Goal: Information Seeking & Learning: Learn about a topic

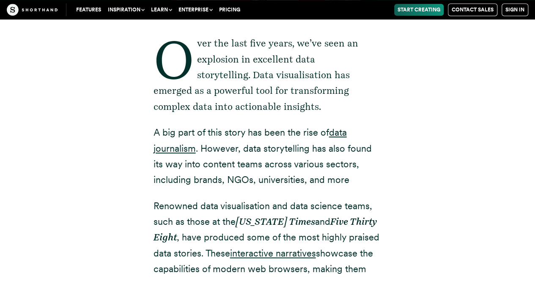
scroll to position [318, 0]
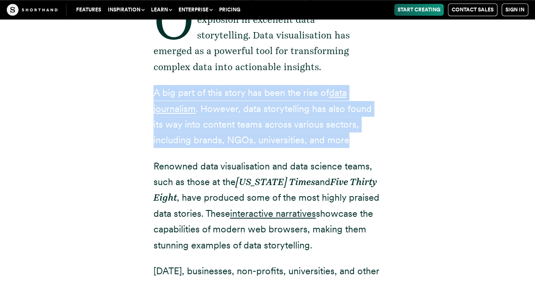
drag, startPoint x: 152, startPoint y: 90, endPoint x: 360, endPoint y: 143, distance: 214.8
click at [360, 143] on div "Over the last five years, we’ve seen an explosion in excellent data storytellin…" at bounding box center [267, 241] width 262 height 557
click at [360, 143] on p "A big part of this story has been the rise of data journalism . However, data s…" at bounding box center [267, 116] width 228 height 63
drag, startPoint x: 360, startPoint y: 143, endPoint x: 146, endPoint y: 94, distance: 220.1
click at [146, 94] on div "Over the last five years, we’ve seen an explosion in excellent data storytellin…" at bounding box center [267, 241] width 262 height 557
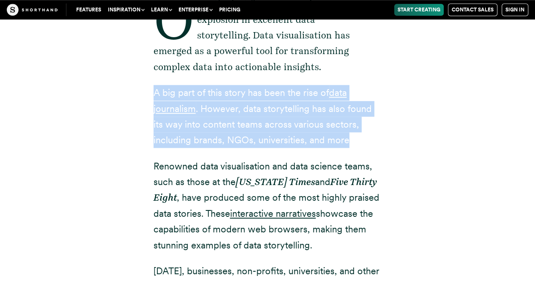
click at [146, 94] on div "Over the last five years, we’ve seen an explosion in excellent data storytellin…" at bounding box center [267, 241] width 262 height 557
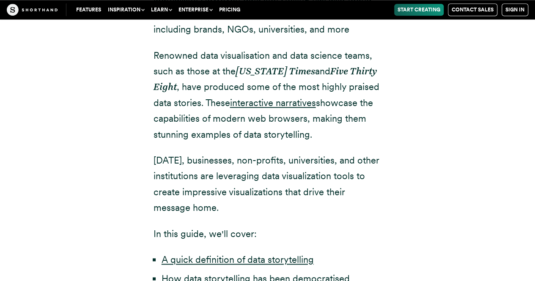
scroll to position [430, 0]
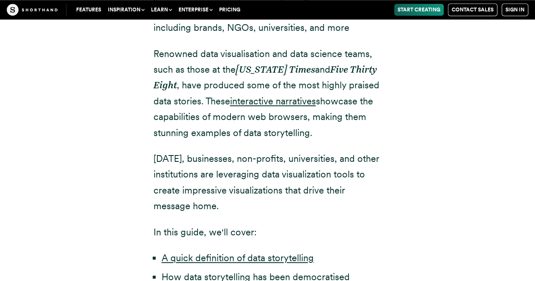
drag, startPoint x: 321, startPoint y: 139, endPoint x: 149, endPoint y: 57, distance: 190.5
click at [149, 57] on div "Over the last five years, we’ve seen an explosion in excellent data storytellin…" at bounding box center [267, 129] width 262 height 557
drag, startPoint x: 147, startPoint y: 51, endPoint x: 322, endPoint y: 135, distance: 193.7
click at [322, 135] on div "Over the last five years, we’ve seen an explosion in excellent data storytellin…" at bounding box center [267, 129] width 262 height 557
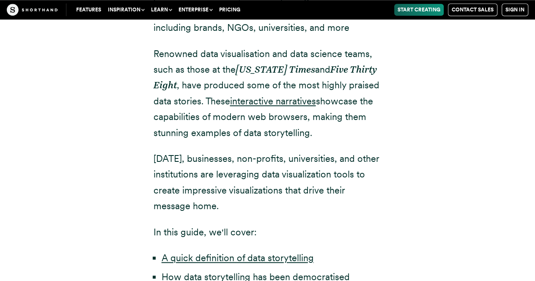
click at [322, 135] on p "Renowned data visualisation and data science teams, such as those at the [US_ST…" at bounding box center [267, 93] width 228 height 95
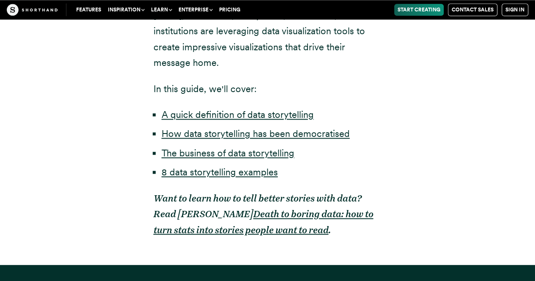
scroll to position [572, 0]
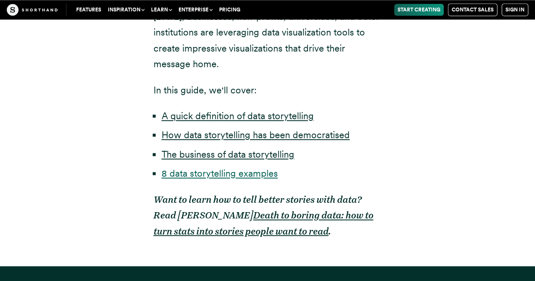
click at [250, 169] on link "8 data storytelling examples" at bounding box center [219, 173] width 116 height 11
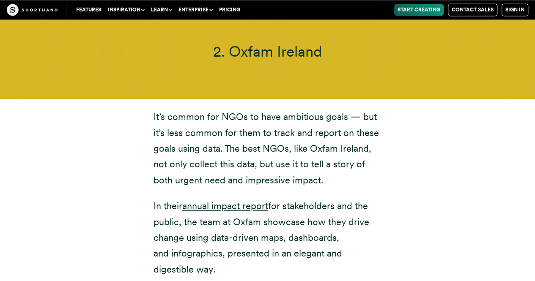
scroll to position [3935, 0]
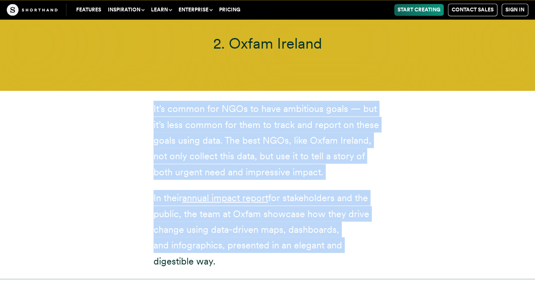
drag, startPoint x: 148, startPoint y: 73, endPoint x: 359, endPoint y: 207, distance: 249.6
click at [359, 207] on div "It’s common for NGOs to have ambitious goals — but it’s less common for them to…" at bounding box center [267, 185] width 262 height 168
click at [359, 207] on p "In their annual impact report for stakeholders and the public, the team at Oxfa…" at bounding box center [267, 229] width 228 height 79
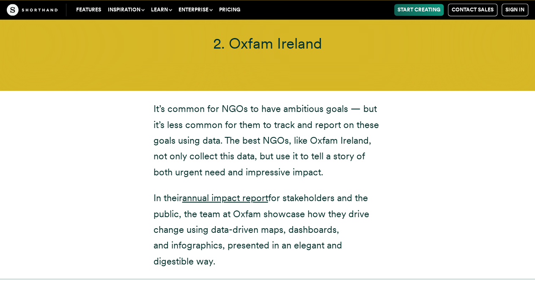
drag, startPoint x: 248, startPoint y: 164, endPoint x: 212, endPoint y: 177, distance: 38.6
click at [212, 190] on p "In their annual impact report for stakeholders and the public, the team at Oxfa…" at bounding box center [267, 229] width 228 height 79
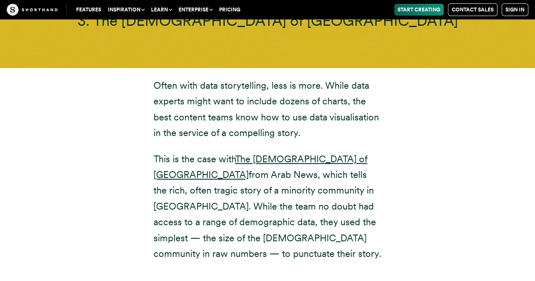
scroll to position [4816, 0]
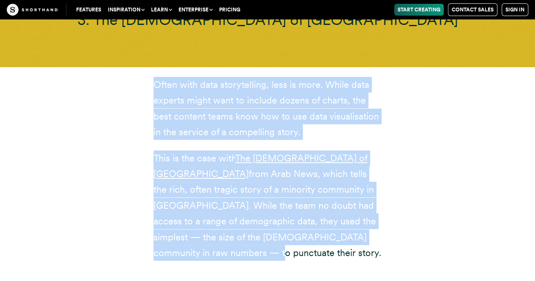
drag, startPoint x: 150, startPoint y: 50, endPoint x: 320, endPoint y: 212, distance: 235.2
click at [320, 212] on div "Often with data storytelling, less is more. While data experts might want to in…" at bounding box center [267, 169] width 262 height 184
click at [320, 212] on p "This is the case with The [DEMOGRAPHIC_DATA] of [GEOGRAPHIC_DATA] from Arab New…" at bounding box center [267, 205] width 228 height 111
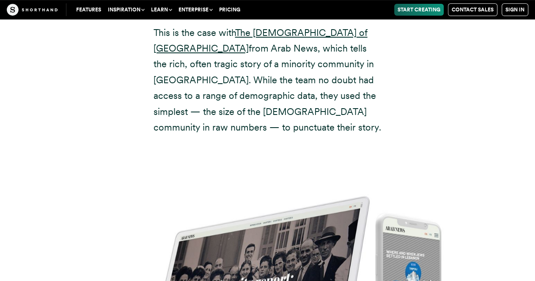
scroll to position [4941, 0]
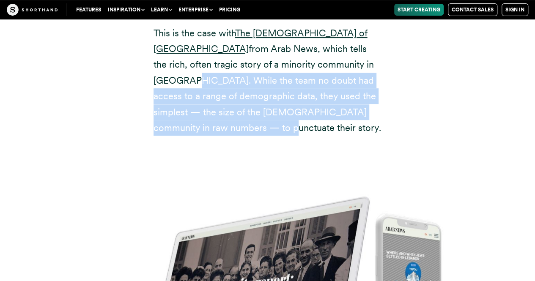
drag, startPoint x: 283, startPoint y: 35, endPoint x: 337, endPoint y: 83, distance: 72.4
click at [337, 83] on p "This is the case with The [DEMOGRAPHIC_DATA] of [GEOGRAPHIC_DATA] from Arab New…" at bounding box center [267, 80] width 228 height 111
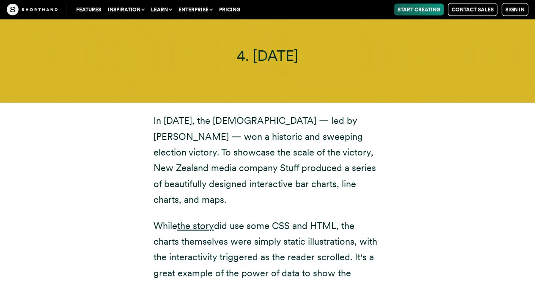
scroll to position [5654, 0]
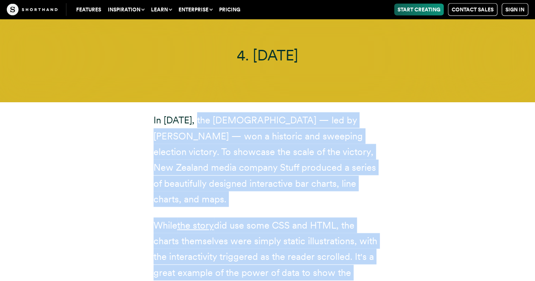
drag, startPoint x: 206, startPoint y: 70, endPoint x: 362, endPoint y: 229, distance: 222.6
click at [362, 229] on div "In [DATE], the [DEMOGRAPHIC_DATA] — led by [PERSON_NAME] — won a historic and s…" at bounding box center [267, 204] width 228 height 184
click at [362, 229] on p "While the story did use some CSS and HTML, the charts themselves were simply st…" at bounding box center [267, 257] width 228 height 79
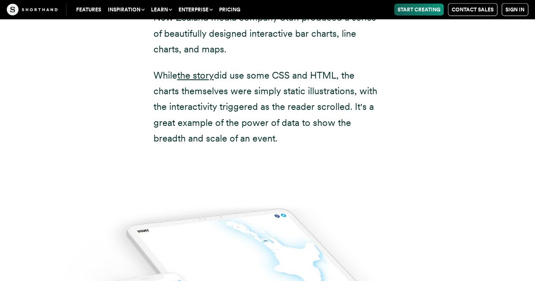
scroll to position [5804, 0]
drag, startPoint x: 289, startPoint y: 103, endPoint x: 151, endPoint y: 30, distance: 156.3
click at [151, 30] on div "In [DATE], the [DEMOGRAPHIC_DATA] — led by [PERSON_NAME] — won a historic and s…" at bounding box center [267, 55] width 262 height 204
click at [151, 30] on div "In [DATE], the [DEMOGRAPHIC_DATA] — led by [PERSON_NAME] — won a historic and s…" at bounding box center [267, 55] width 262 height 184
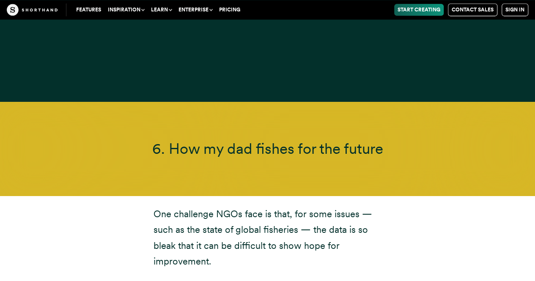
scroll to position [7010, 0]
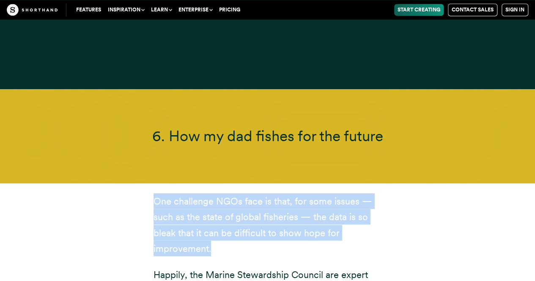
drag, startPoint x: 151, startPoint y: 137, endPoint x: 256, endPoint y: 193, distance: 119.1
click at [256, 193] on div "One challenge NGOs face is that, for some issues — such as the state of global …" at bounding box center [267, 277] width 262 height 168
click at [256, 193] on p "One challenge NGOs face is that, for some issues — such as the state of global …" at bounding box center [267, 224] width 228 height 63
drag, startPoint x: 235, startPoint y: 185, endPoint x: 138, endPoint y: 141, distance: 106.8
click at [138, 193] on div "One challenge NGOs face is that, for some issues — such as the state of global …" at bounding box center [267, 277] width 262 height 168
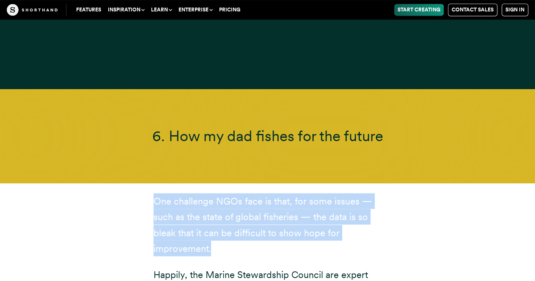
click at [138, 193] on div "One challenge NGOs face is that, for some issues — such as the state of global …" at bounding box center [267, 277] width 262 height 168
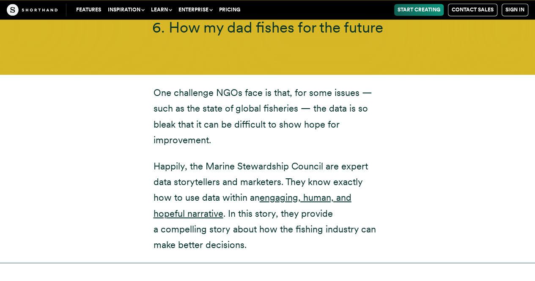
scroll to position [7121, 0]
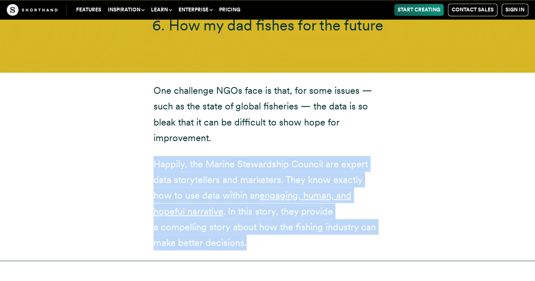
drag, startPoint x: 216, startPoint y: 186, endPoint x: 137, endPoint y: 104, distance: 113.8
click at [137, 104] on div "One challenge NGOs face is that, for some issues — such as the state of global …" at bounding box center [267, 166] width 262 height 168
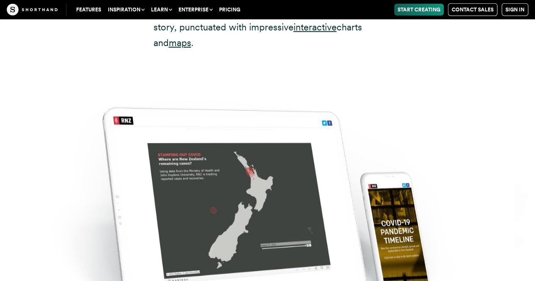
scroll to position [9067, 0]
